Goal: Information Seeking & Learning: Find specific fact

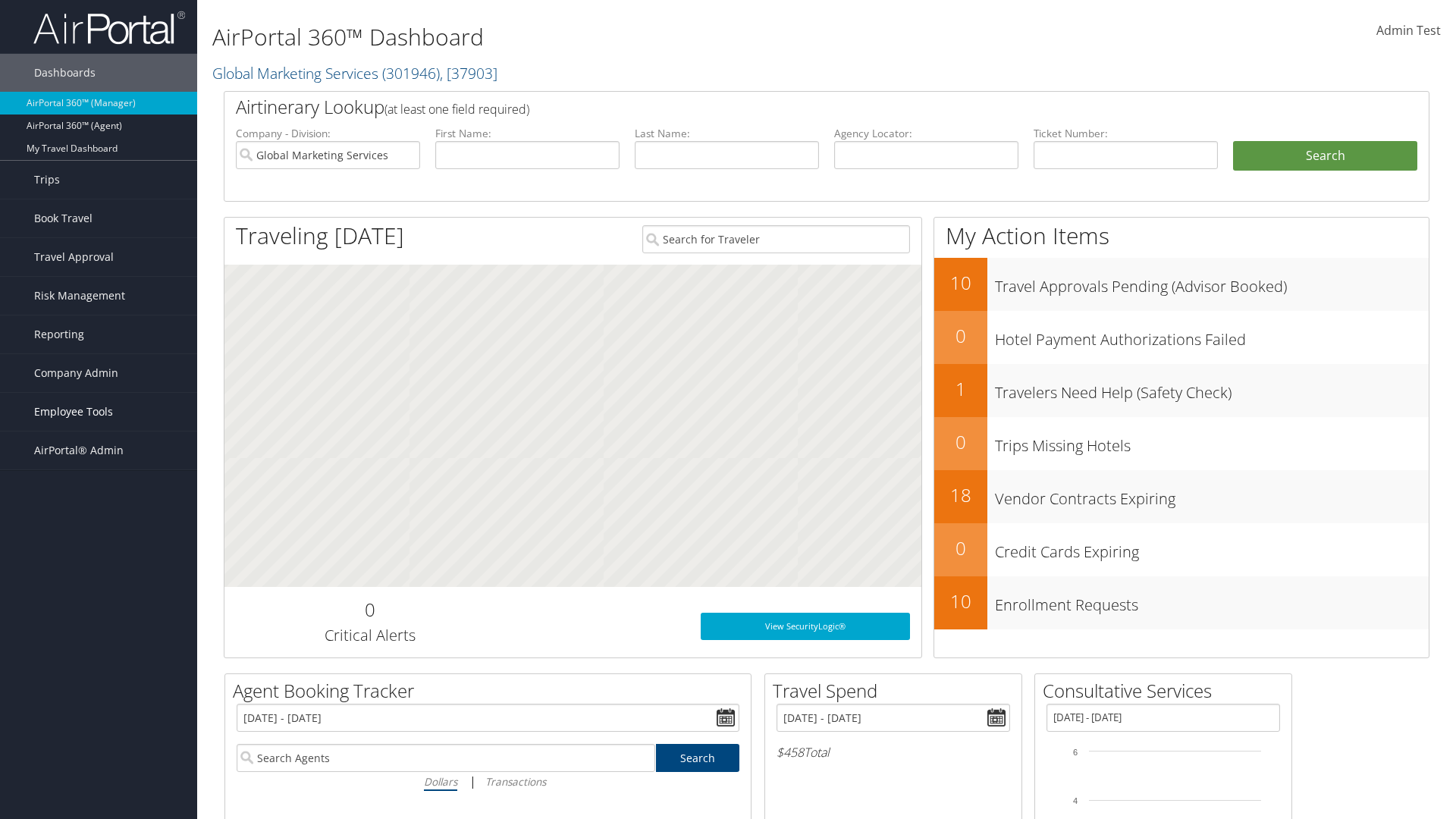
click at [99, 412] on span "Employee Tools" at bounding box center [74, 412] width 79 height 38
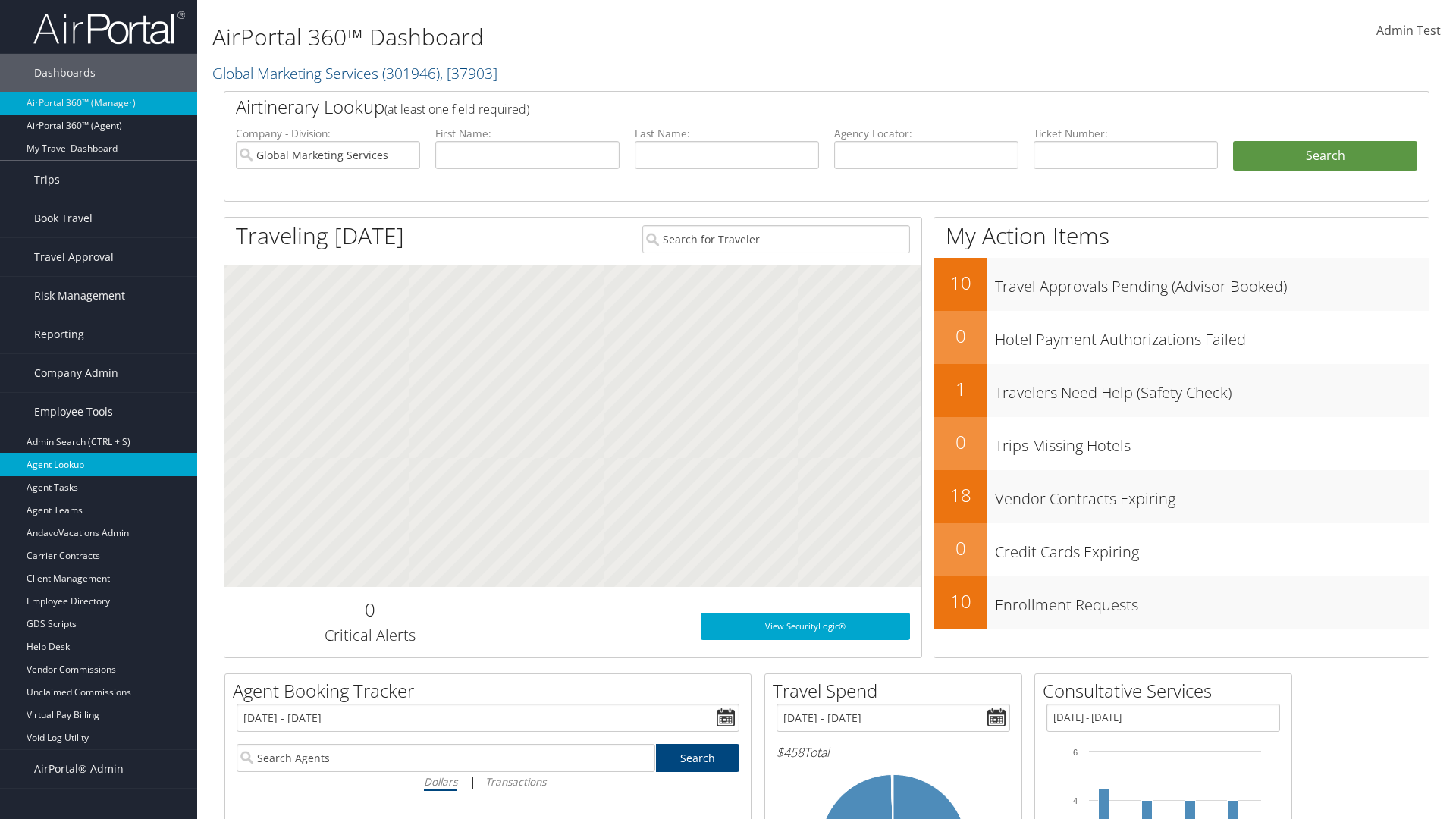
click at [99, 465] on link "Agent Lookup" at bounding box center [98, 465] width 197 height 23
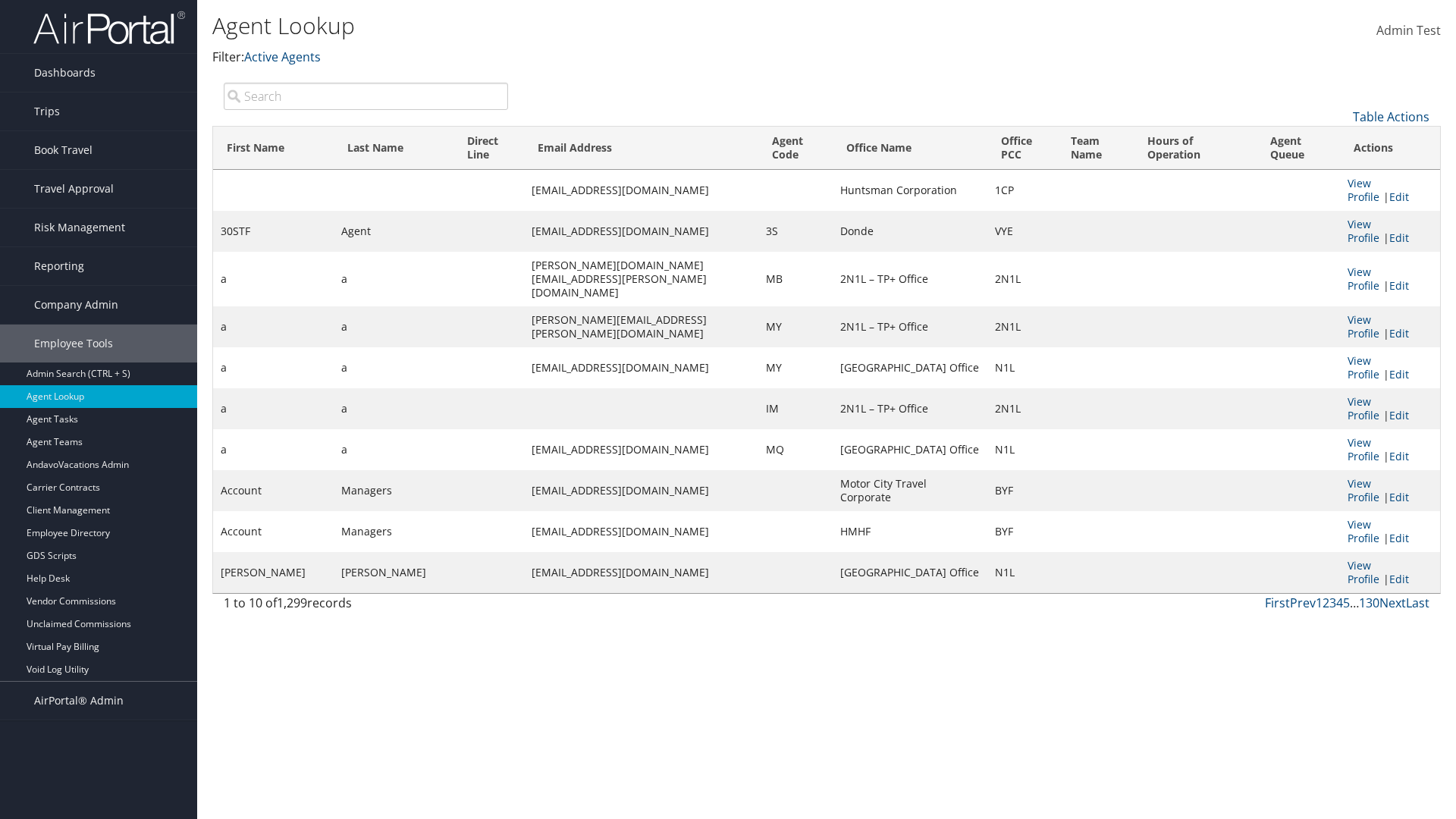
click at [366, 96] on input "search" at bounding box center [366, 96] width 285 height 27
type input "30STF"
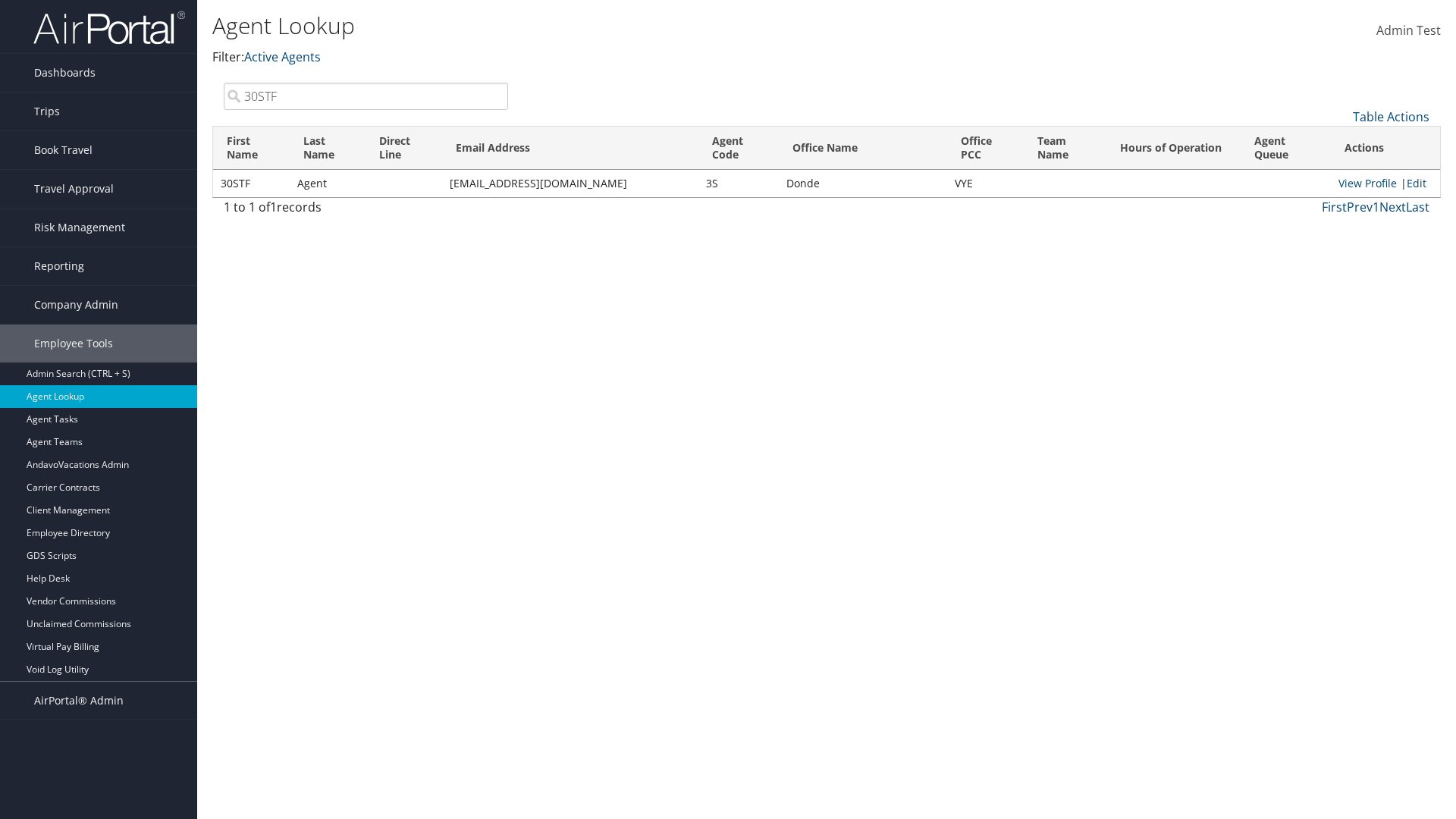
click at [366, 96] on input "30STF" at bounding box center [366, 96] width 285 height 27
type input "Non-existing Name"
